Goal: Submit feedback/report problem

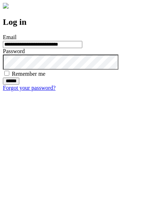
type input "**********"
click at [19, 85] on input "******" at bounding box center [11, 80] width 16 height 7
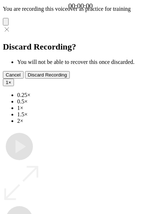
type input "**********"
